Goal: Find specific page/section: Locate a particular part of the current website

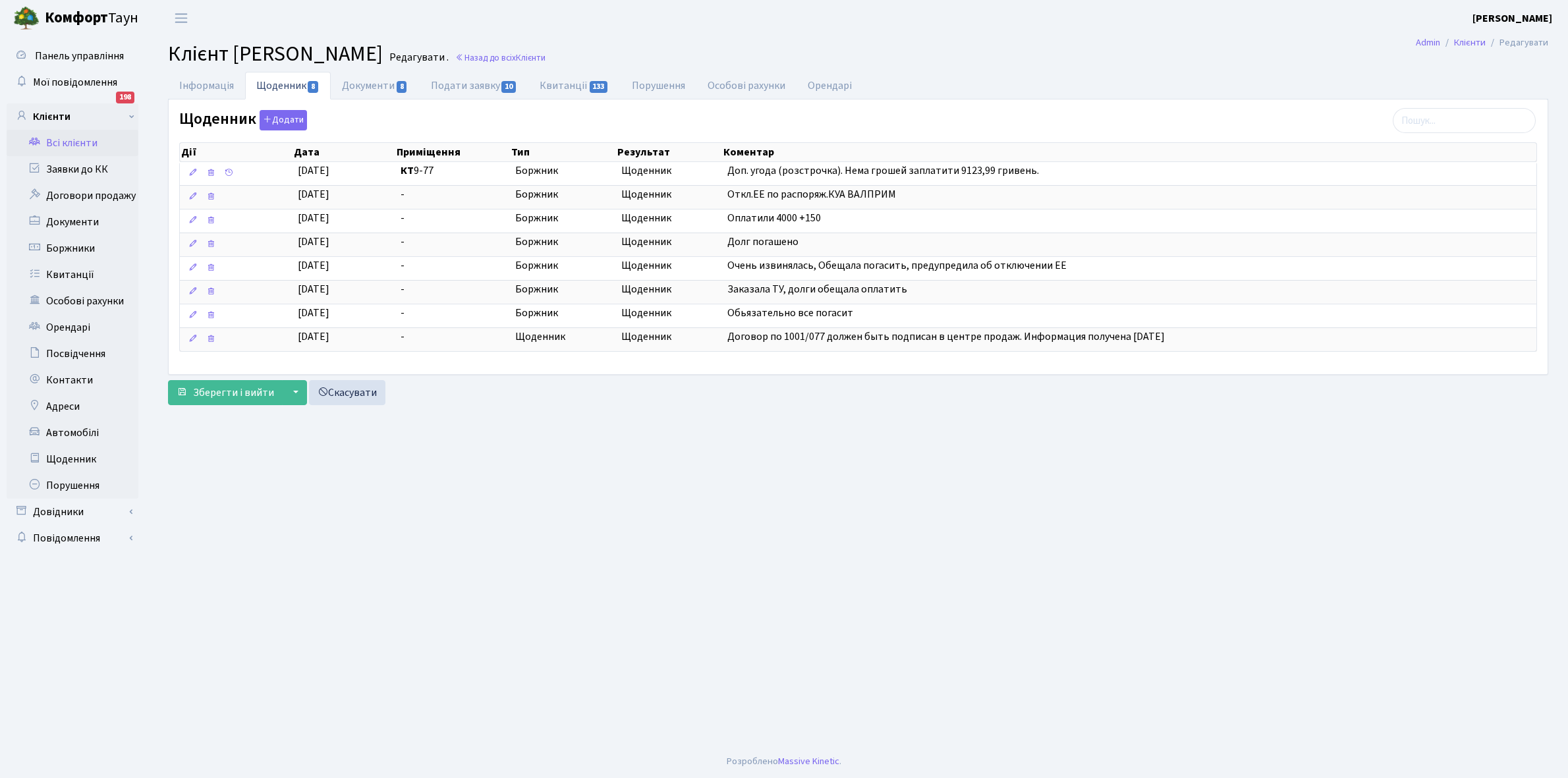
click at [74, 145] on link "Всі клієнти" at bounding box center [71, 143] width 131 height 26
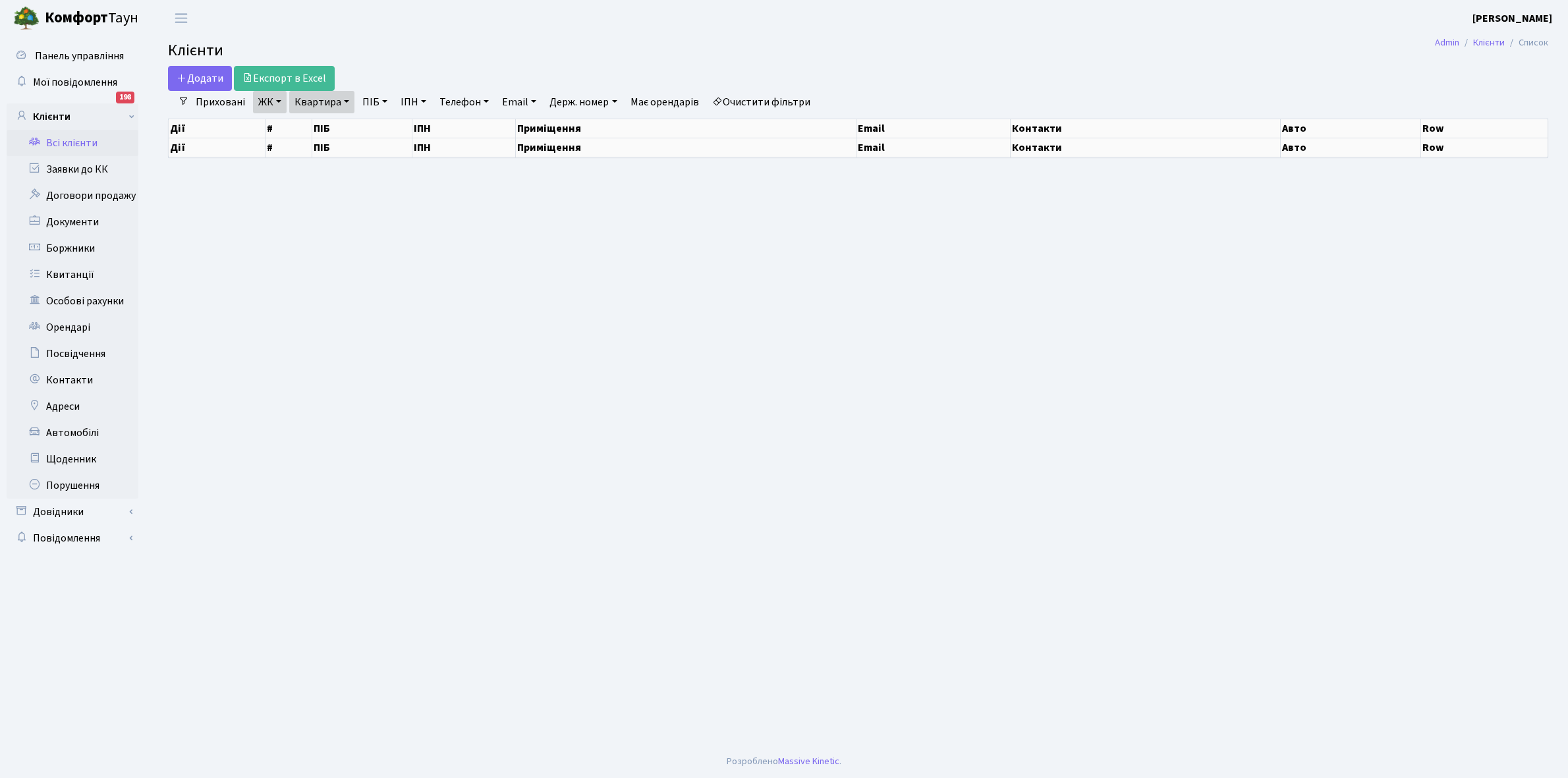
select select "25"
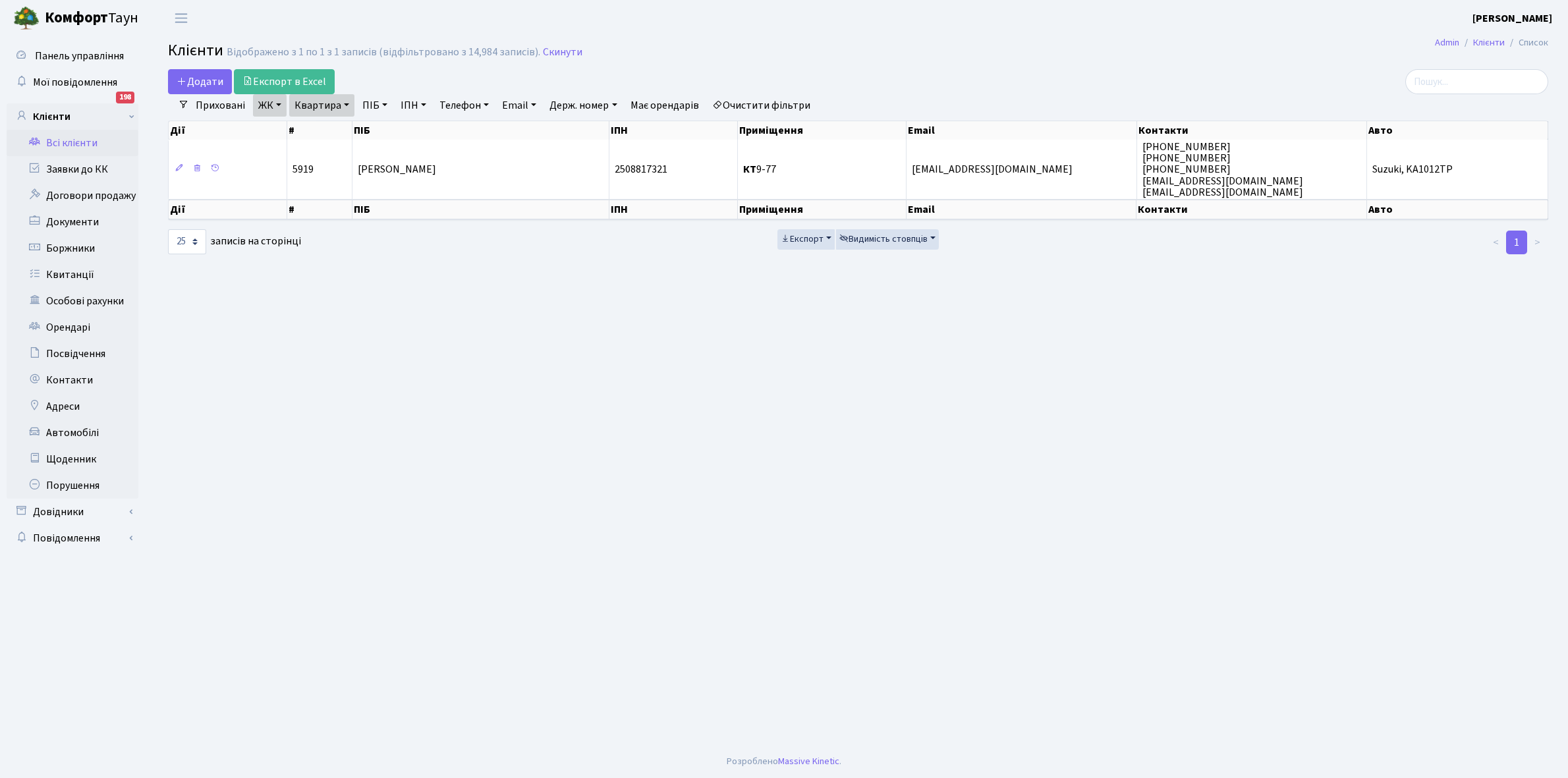
click at [764, 108] on link "Очистити фільтри" at bounding box center [760, 105] width 108 height 22
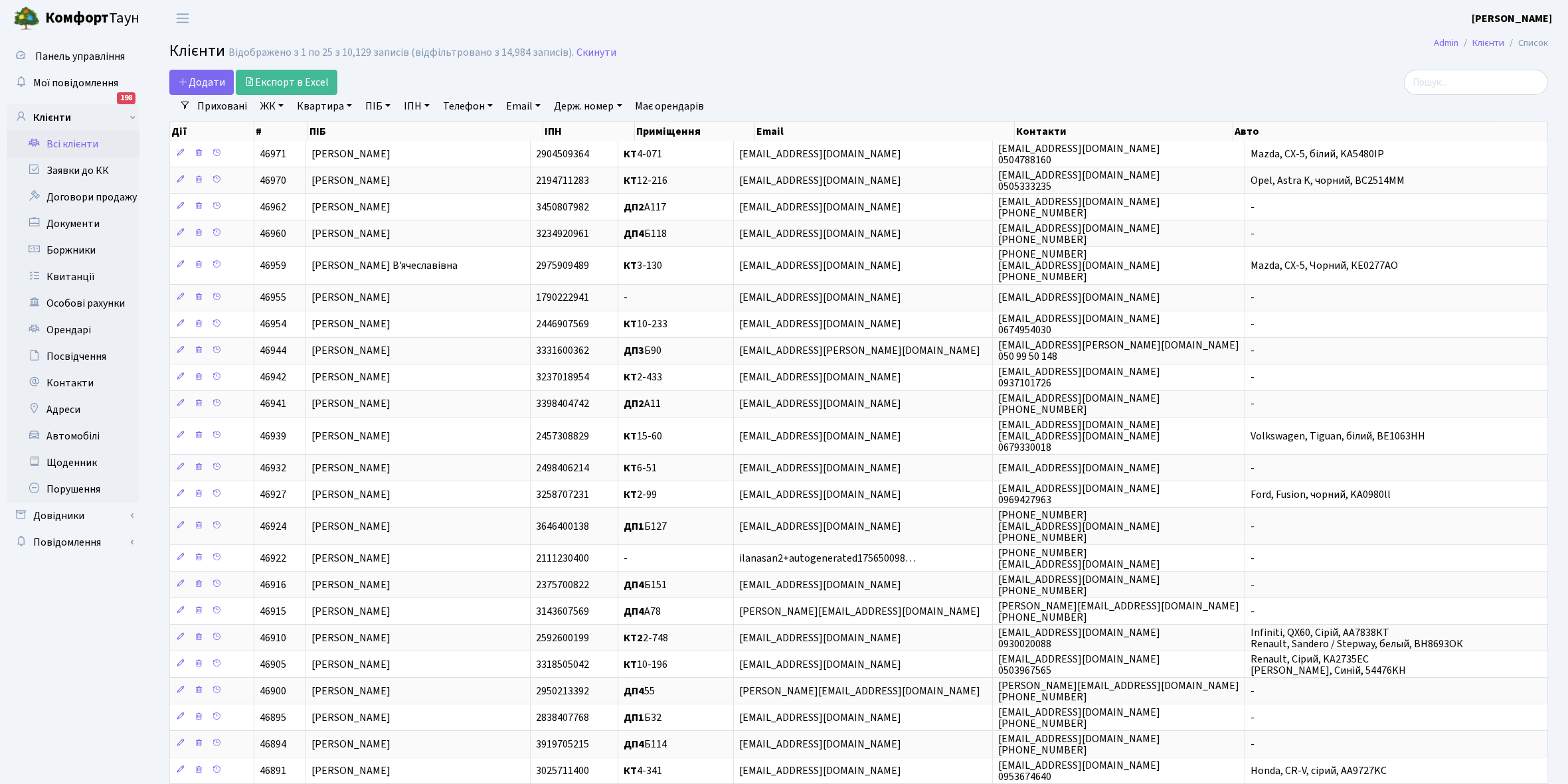
click at [281, 106] on link "ЖК" at bounding box center [272, 106] width 34 height 22
click at [340, 212] on li "КТ5, вул. [PERSON_NAME][STREET_ADDRESS]" at bounding box center [338, 231] width 161 height 38
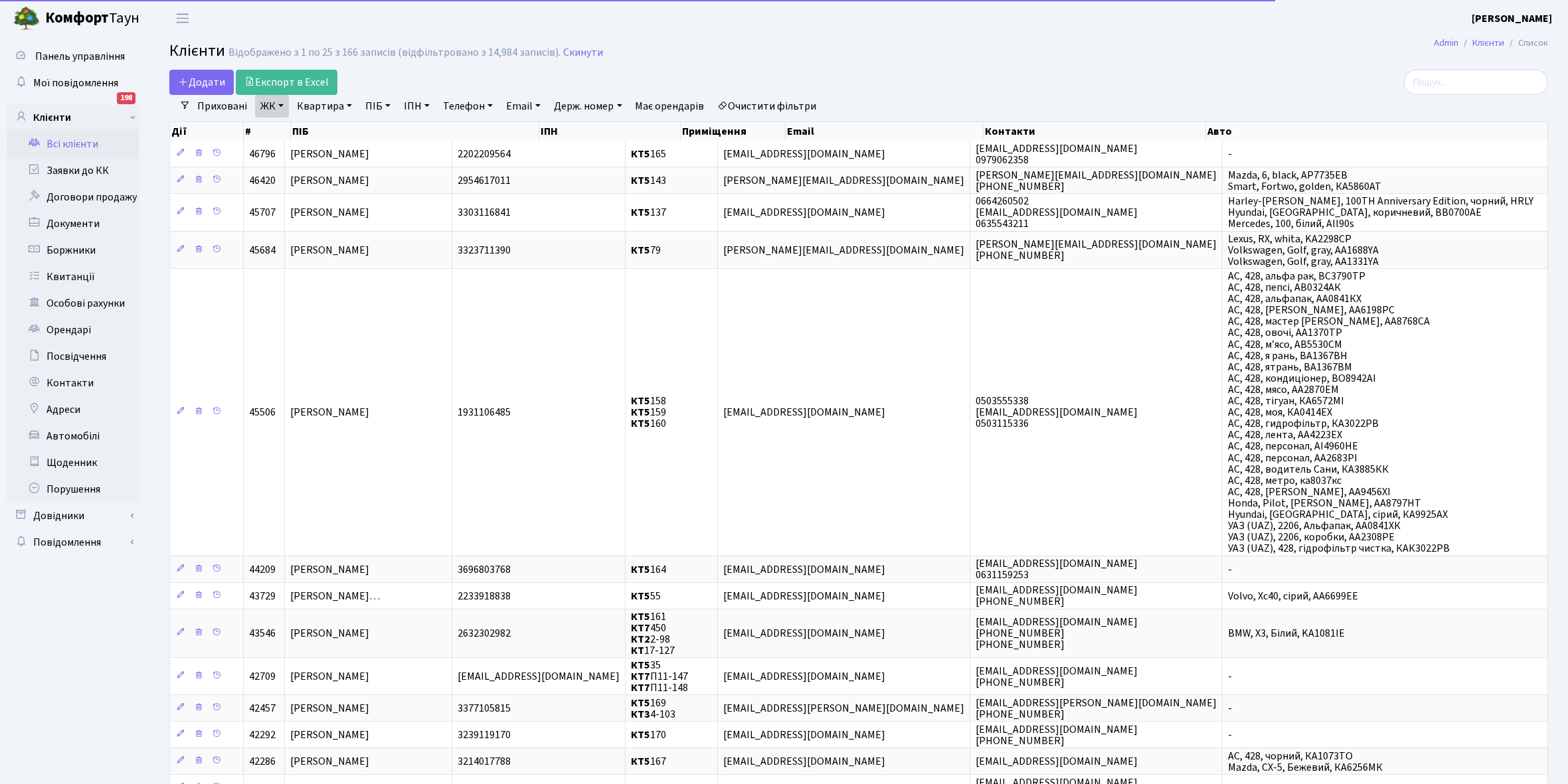
click at [349, 104] on link "Квартира" at bounding box center [325, 106] width 66 height 22
click at [324, 134] on input "text" at bounding box center [331, 132] width 77 height 25
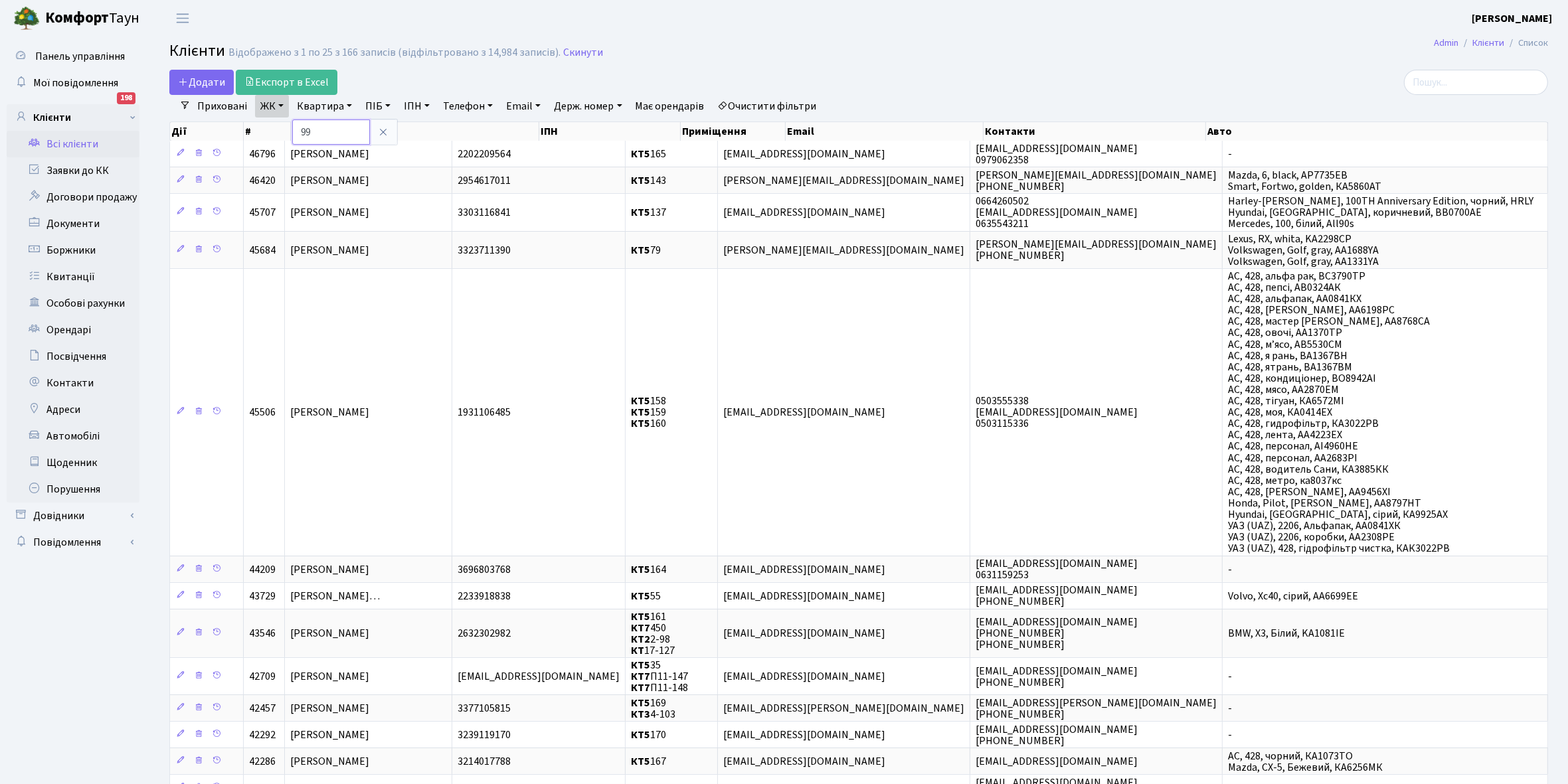
type input "99"
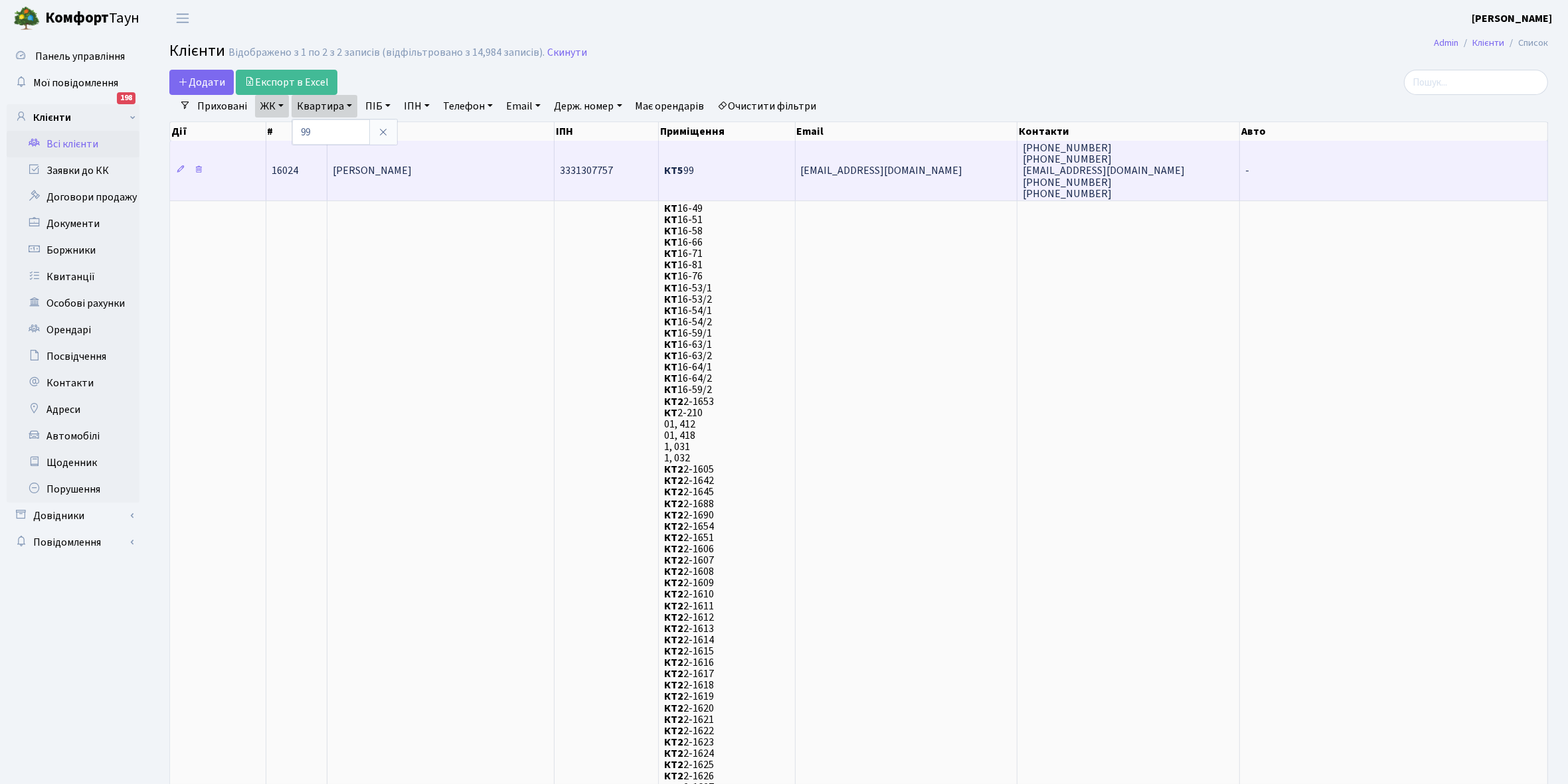
click at [475, 177] on td "[PERSON_NAME]" at bounding box center [440, 170] width 227 height 60
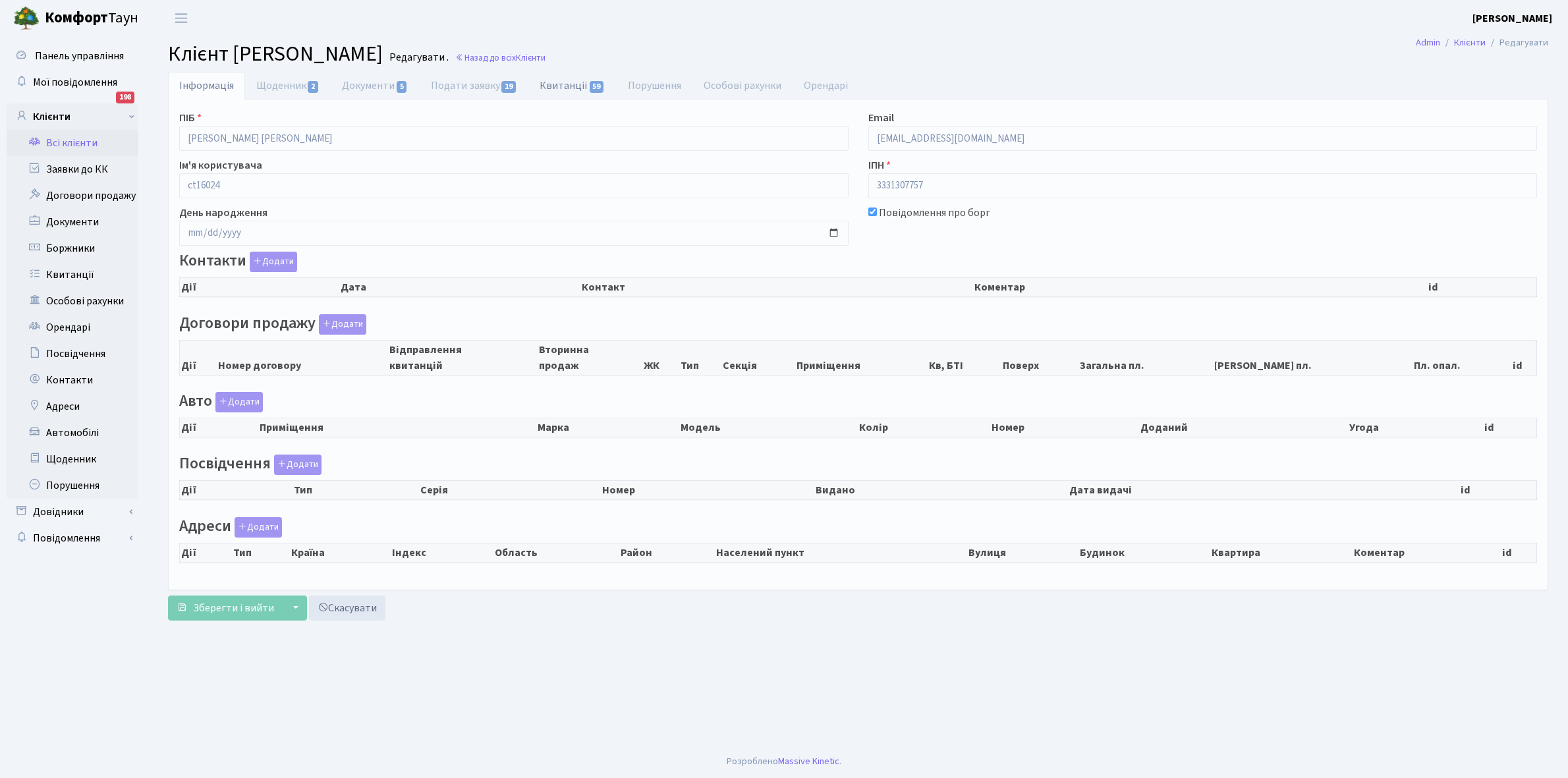
checkbox input "true"
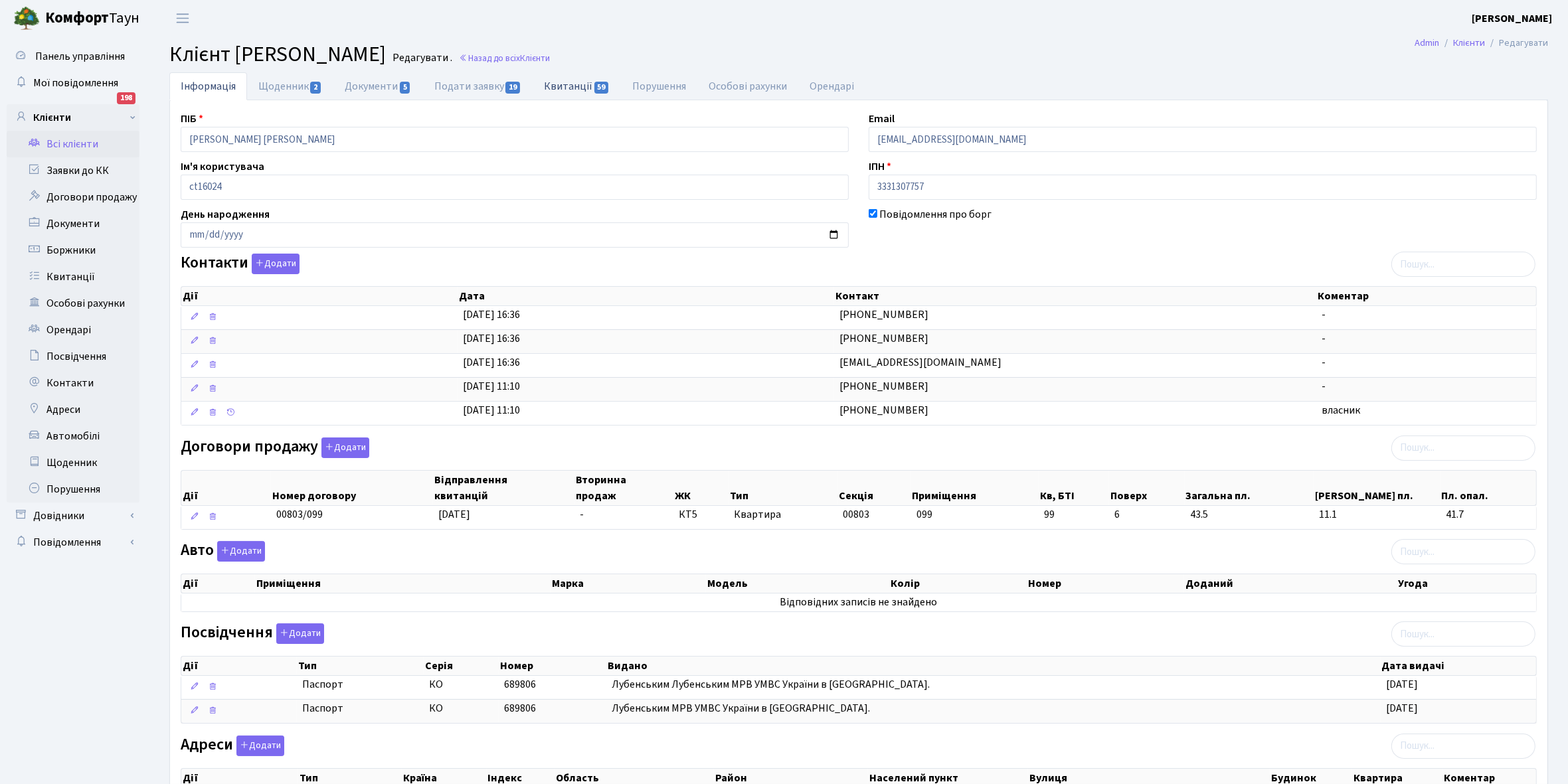
click at [573, 83] on link "Квитанції 59" at bounding box center [576, 85] width 88 height 28
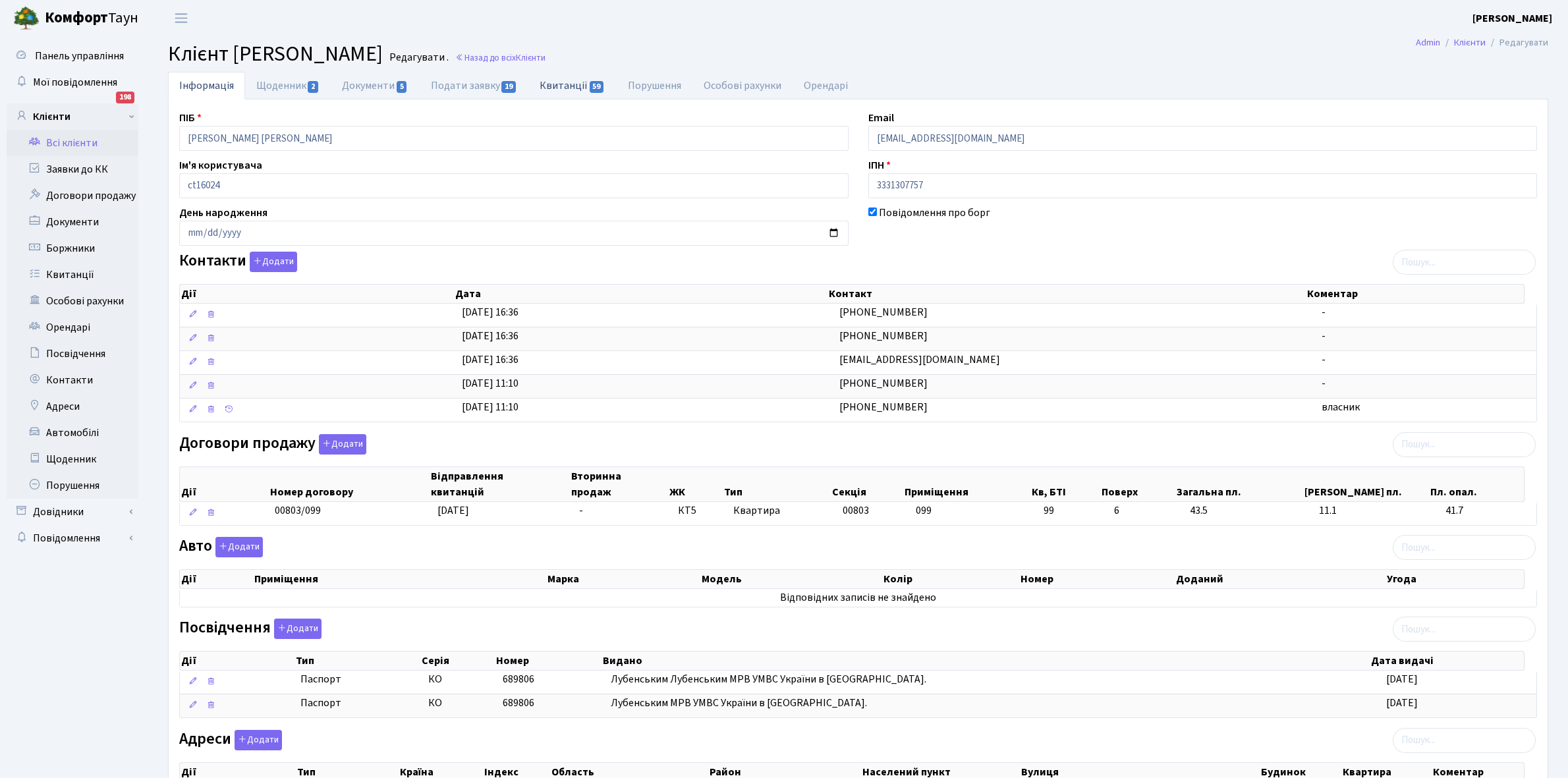
select select "25"
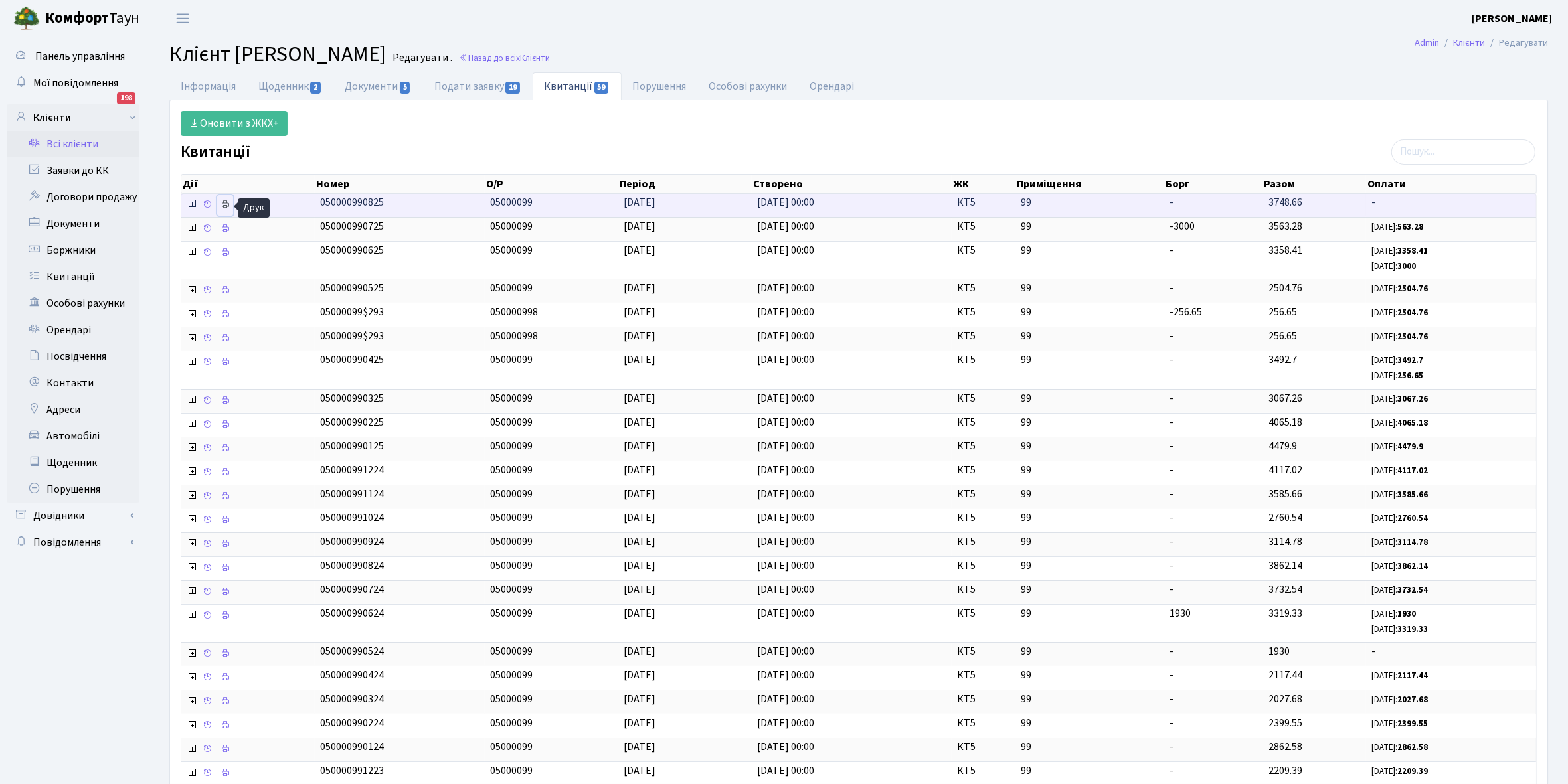
click at [222, 203] on icon at bounding box center [225, 204] width 9 height 9
